Goal: Complete application form

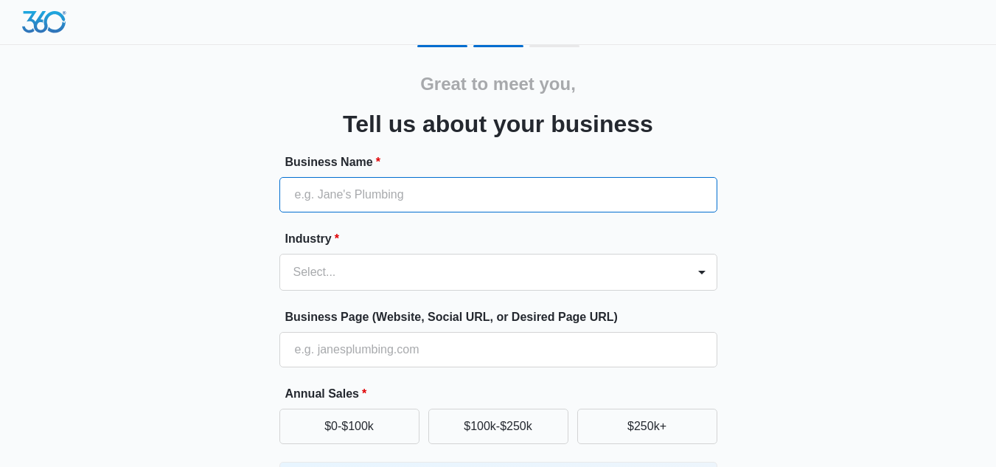
click at [396, 202] on input "Business Name *" at bounding box center [498, 194] width 438 height 35
type input "seethos"
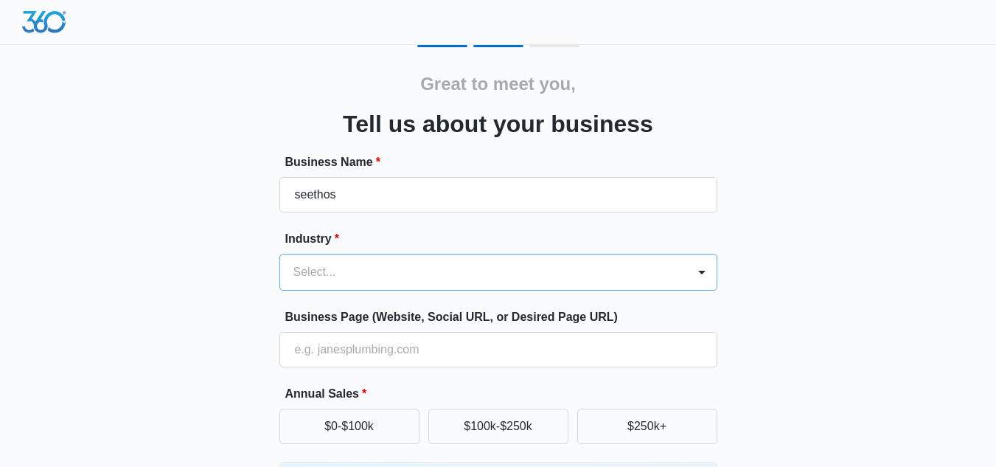
click at [421, 275] on div "Select..." at bounding box center [498, 272] width 438 height 37
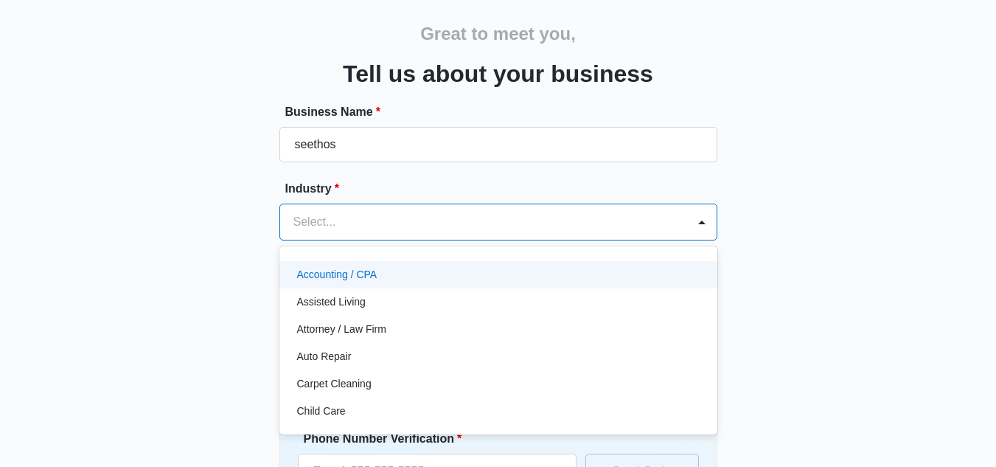
scroll to position [61, 0]
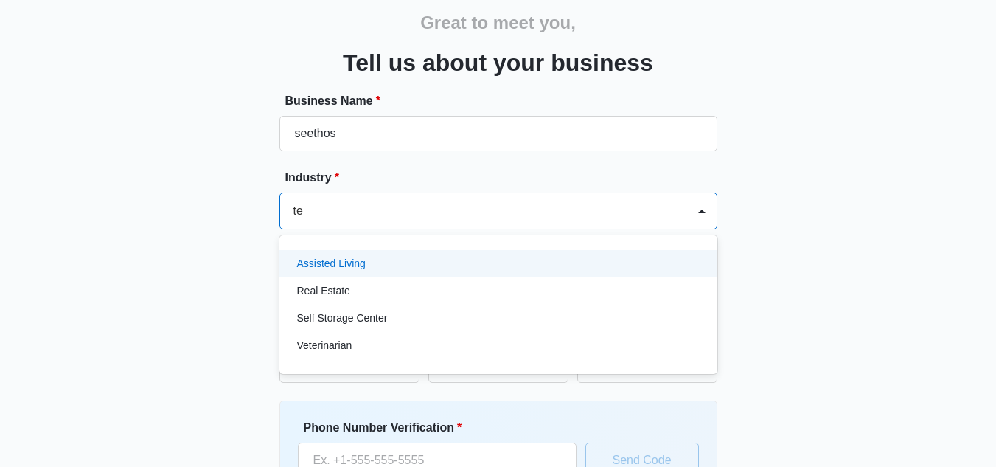
type input "t"
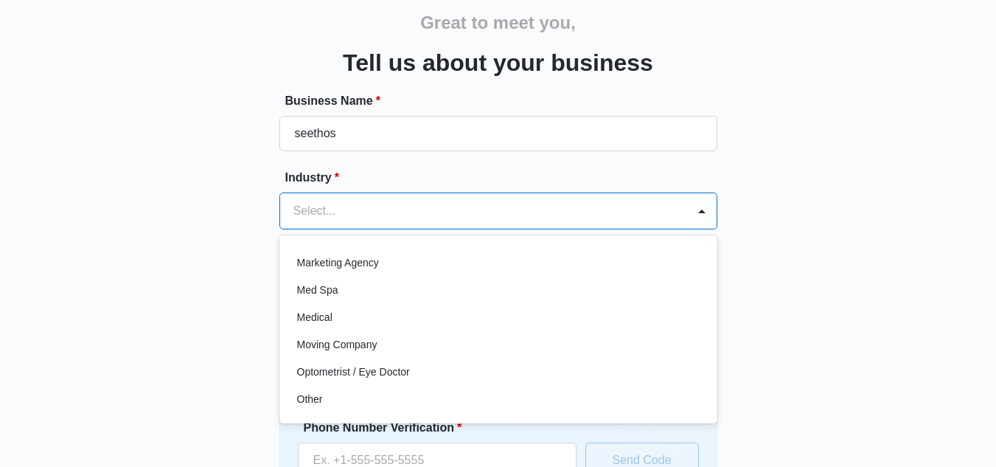
scroll to position [811, 0]
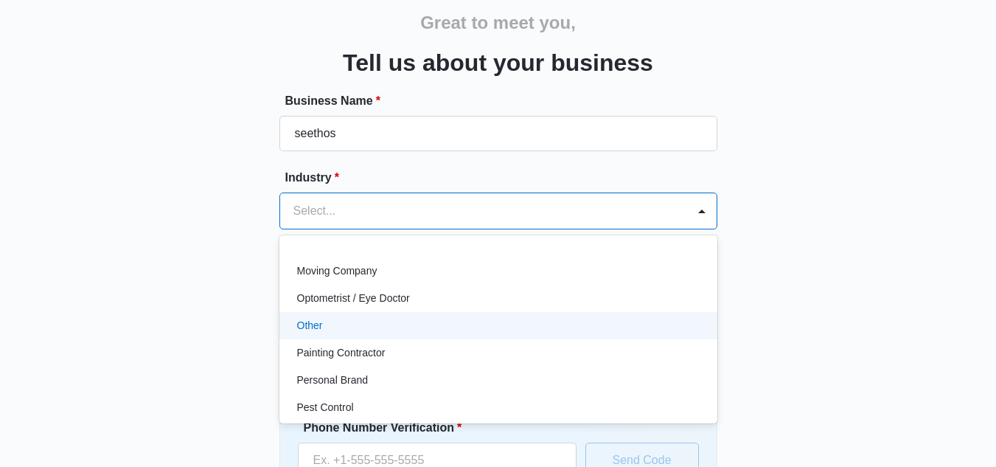
click at [346, 327] on div "Other" at bounding box center [496, 325] width 399 height 15
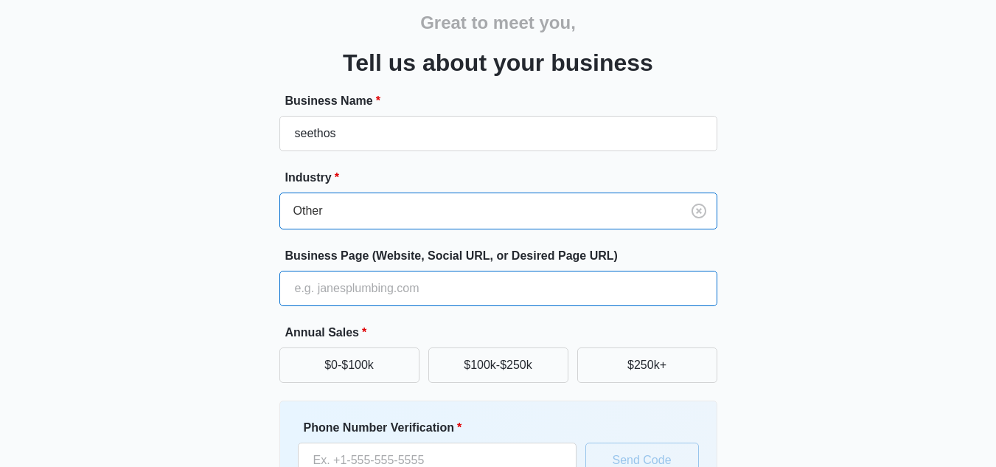
click at [414, 298] on input "Business Page (Website, Social URL, or Desired Page URL)" at bounding box center [498, 287] width 438 height 35
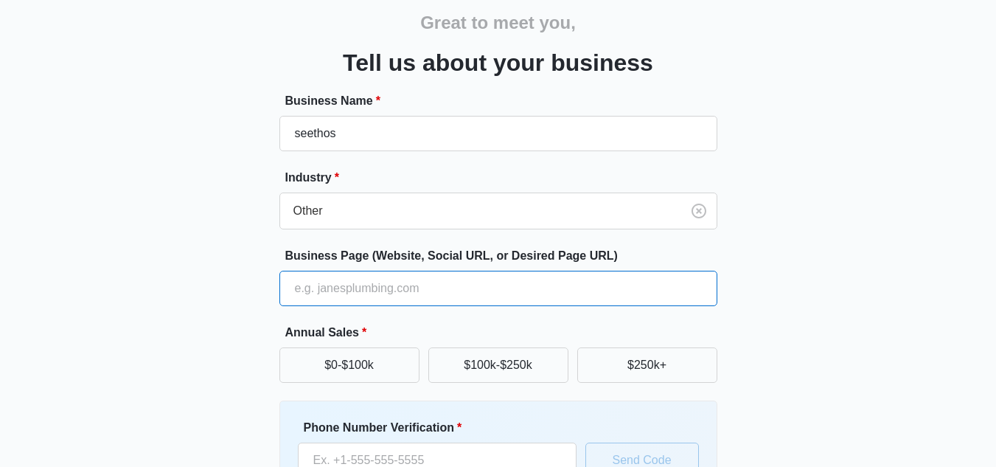
type input "[URL][DOMAIN_NAME]"
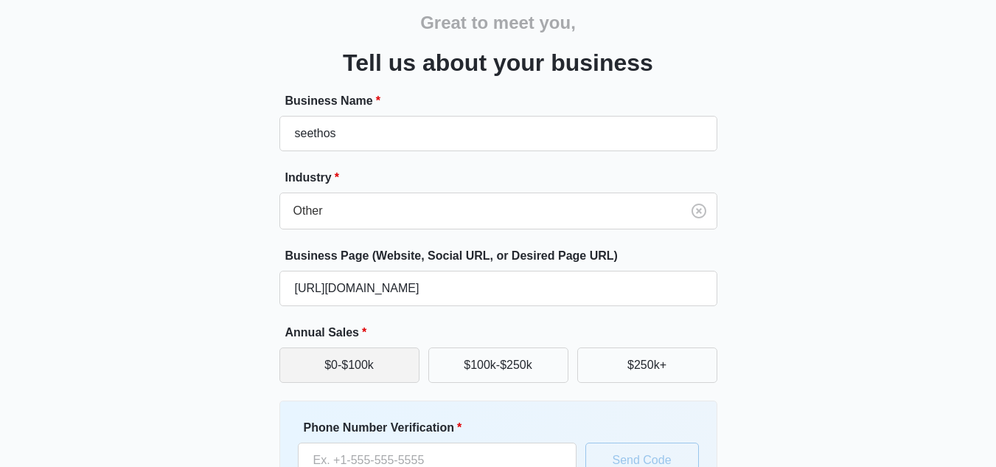
click at [379, 357] on button "$0-$100k" at bounding box center [349, 364] width 140 height 35
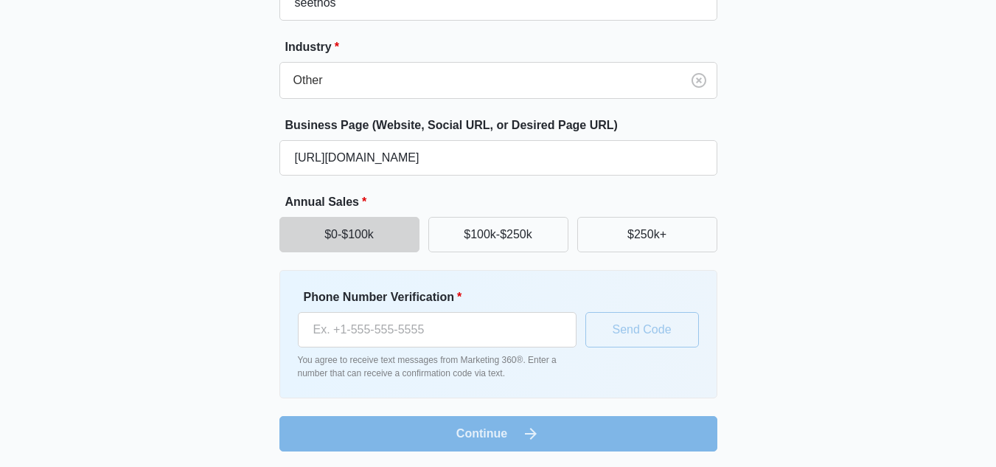
scroll to position [194, 0]
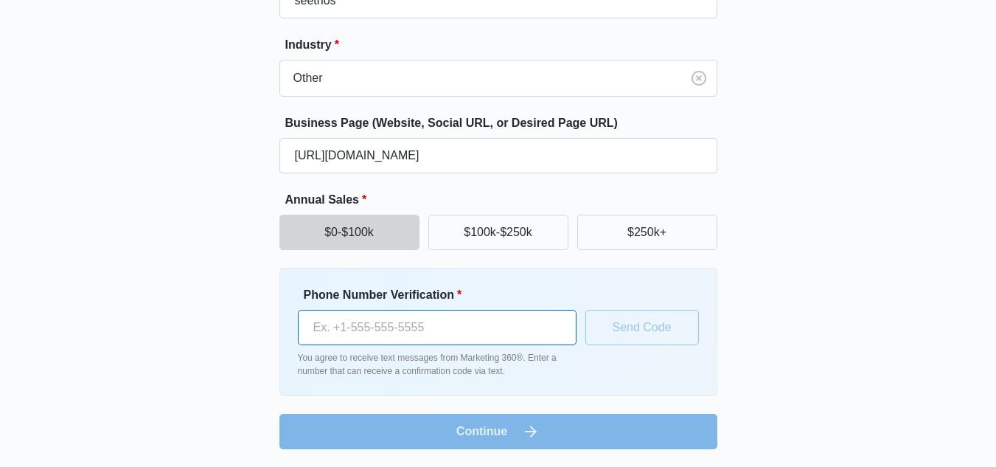
click at [371, 329] on input "Phone Number Verification *" at bounding box center [437, 327] width 279 height 35
type input "[PHONE_NUMBER]"
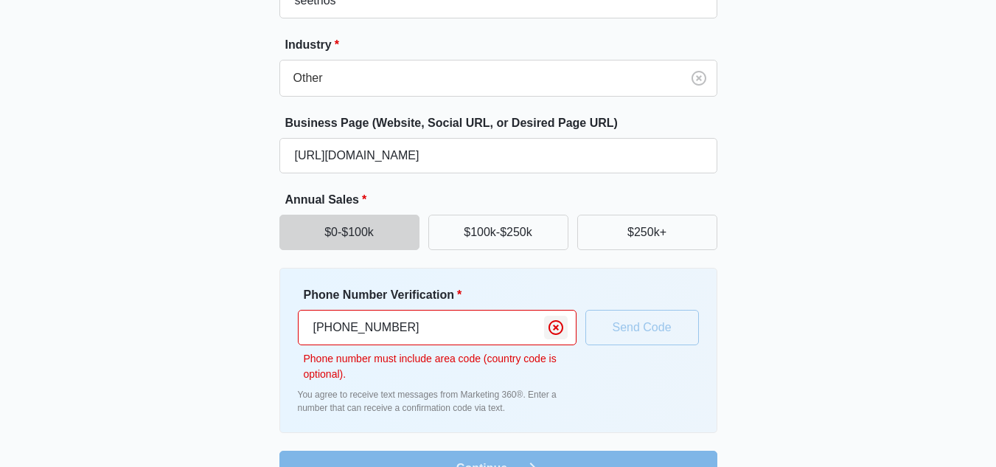
click at [559, 330] on icon "Clear" at bounding box center [556, 327] width 18 height 18
click at [309, 322] on input "01795434142" at bounding box center [437, 327] width 279 height 35
drag, startPoint x: 247, startPoint y: 355, endPoint x: 254, endPoint y: 363, distance: 10.5
click at [247, 357] on div "Great to meet you, Tell us about your business Business Name * seethos Industry…" at bounding box center [498, 168] width 884 height 635
drag, startPoint x: 324, startPoint y: 328, endPoint x: 284, endPoint y: 333, distance: 39.4
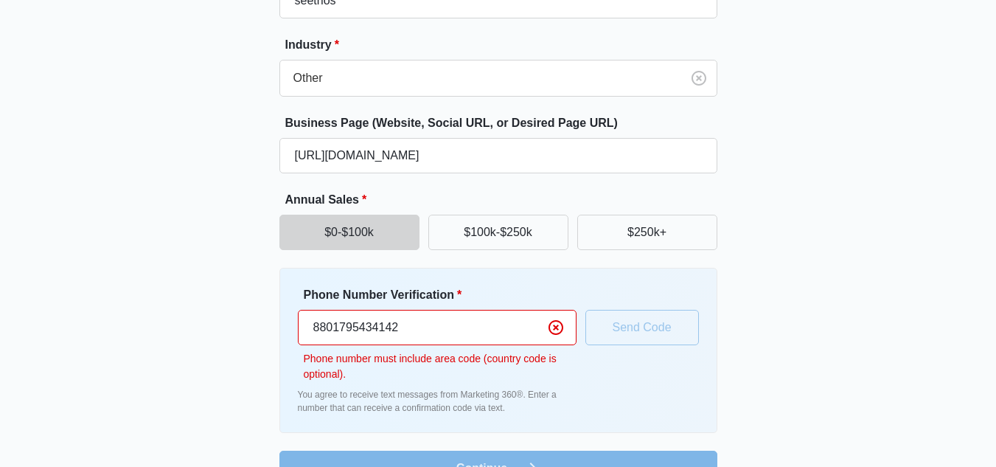
click at [284, 332] on div "Phone Number Verification * 8801795434142 Phone number must include area code (…" at bounding box center [498, 350] width 438 height 165
type input "01795434142"
click at [789, 366] on div "Great to meet you, Tell us about your business Business Name * seethos Industry…" at bounding box center [498, 168] width 884 height 635
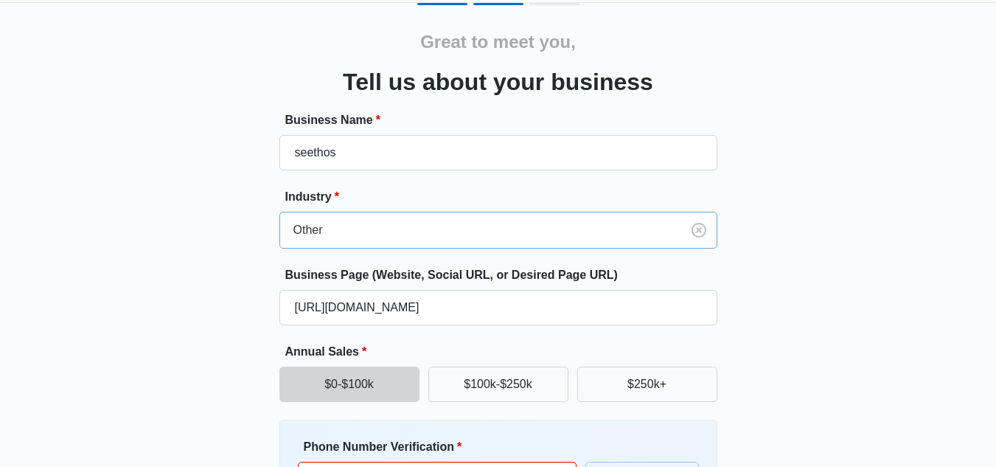
scroll to position [0, 0]
